Goal: Transaction & Acquisition: Obtain resource

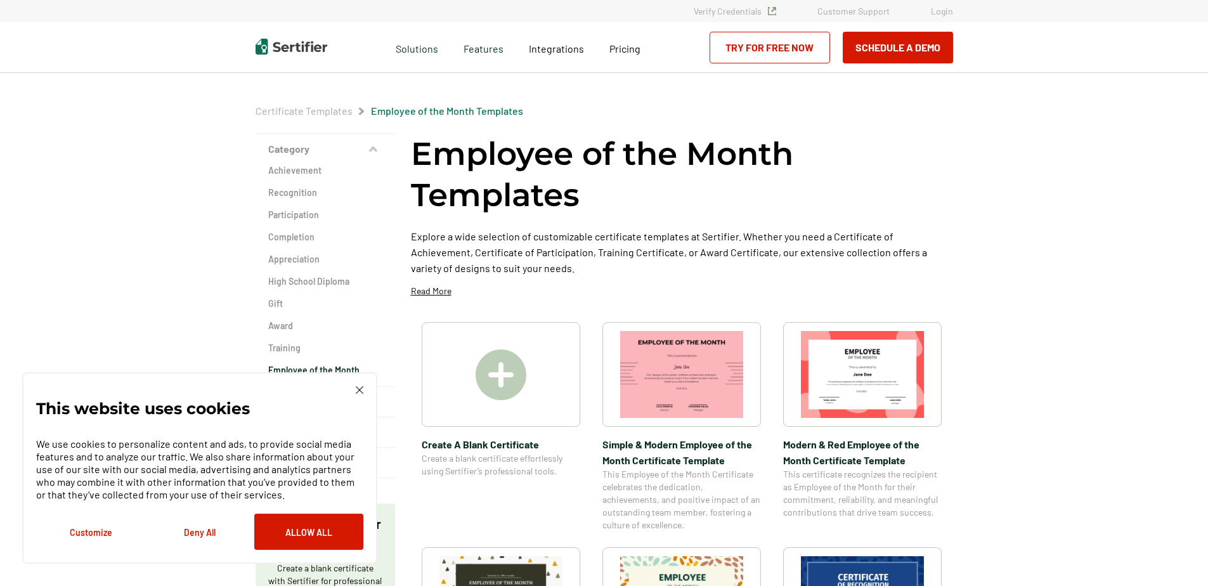
click at [359, 389] on img at bounding box center [360, 390] width 8 height 8
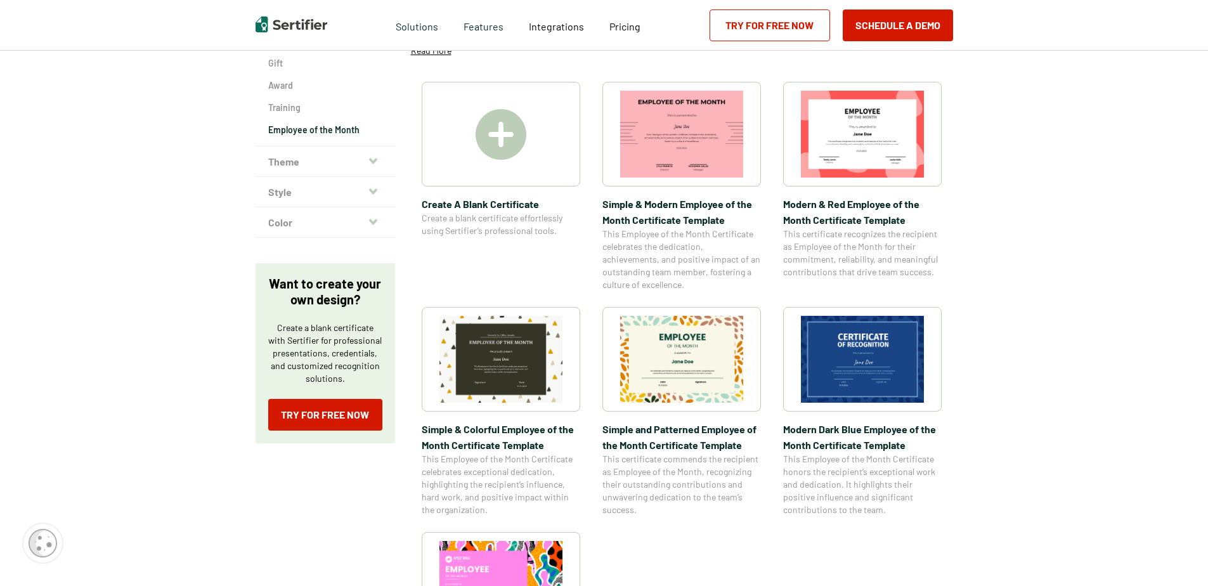
scroll to position [127, 0]
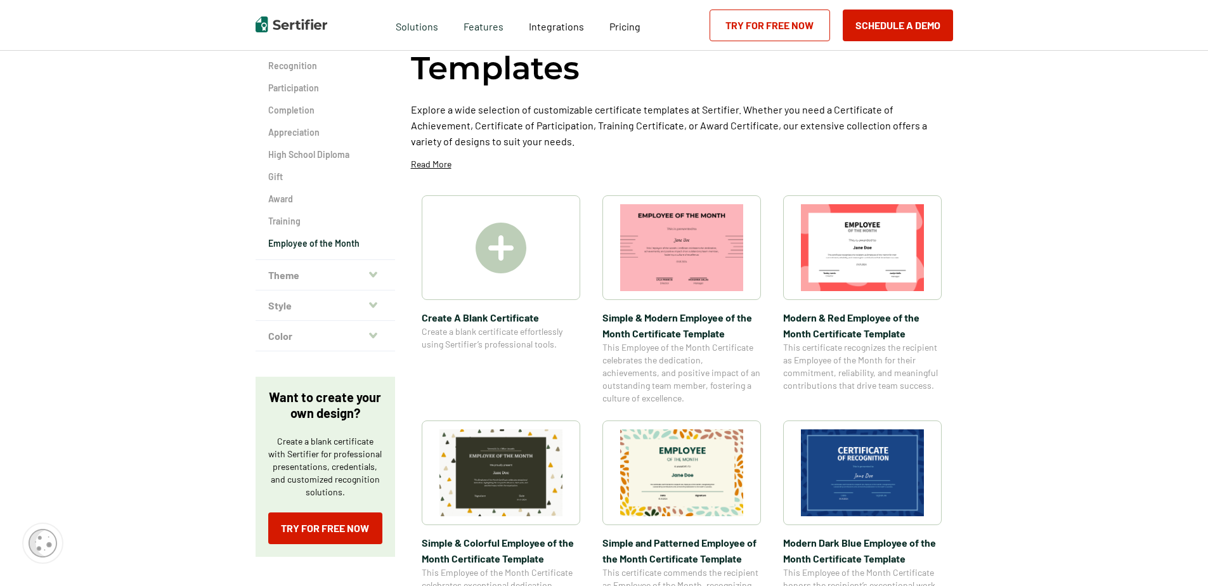
click at [701, 239] on img at bounding box center [681, 247] width 123 height 87
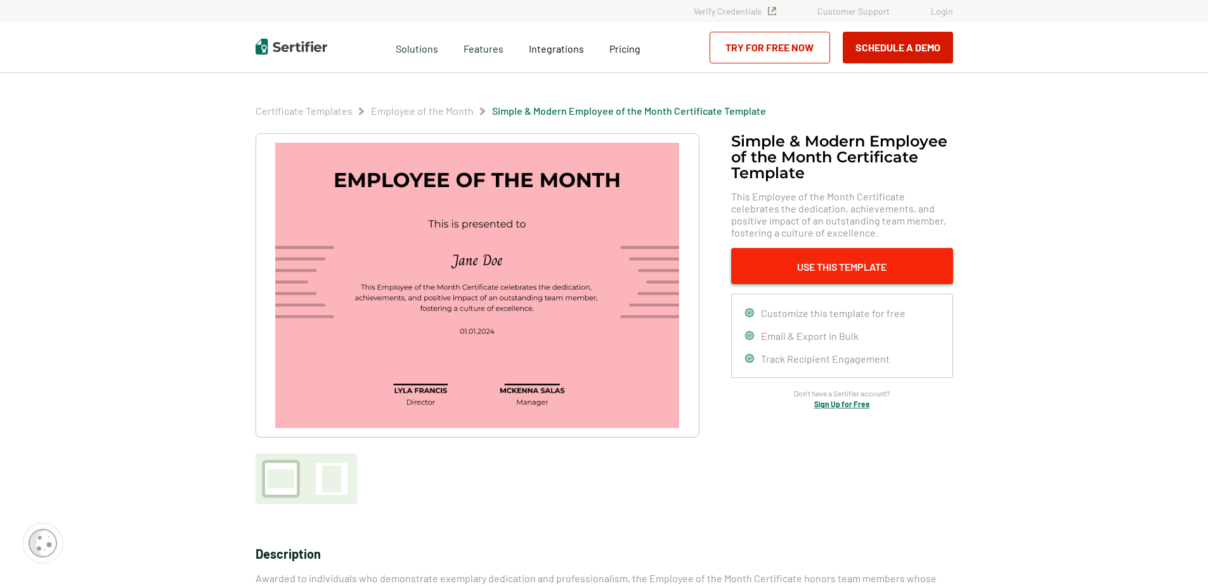
click at [813, 268] on button "Use This Template" at bounding box center [842, 266] width 222 height 36
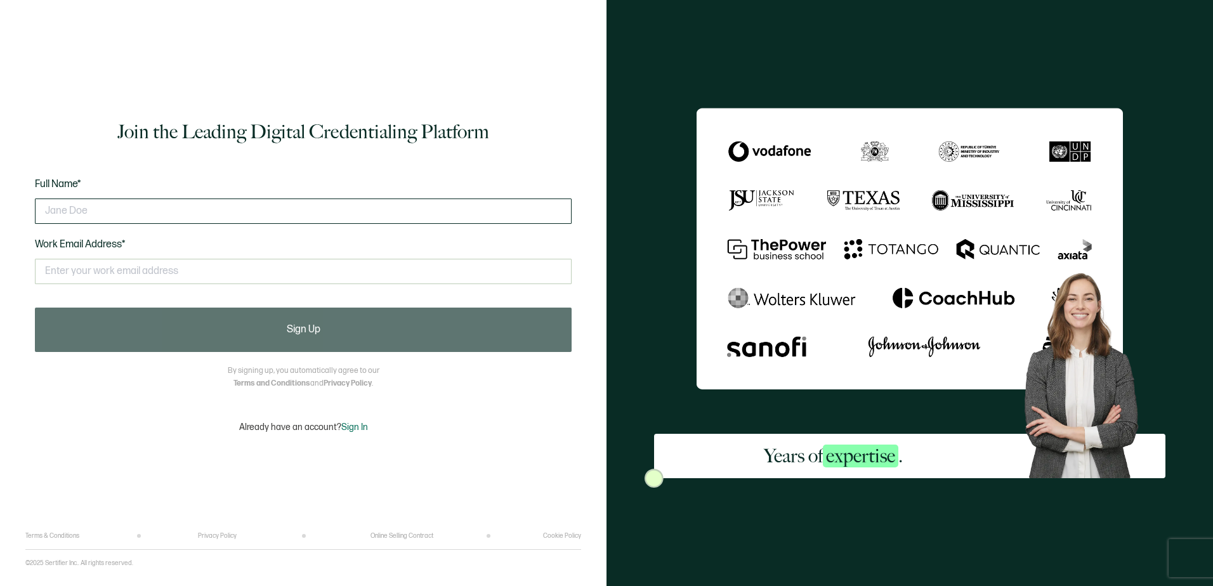
click at [120, 211] on input "text" at bounding box center [303, 210] width 537 height 25
type input "h"
type input "HEATHER CORBETT"
click at [115, 271] on input "text" at bounding box center [303, 271] width 537 height 25
